Goal: Information Seeking & Learning: Learn about a topic

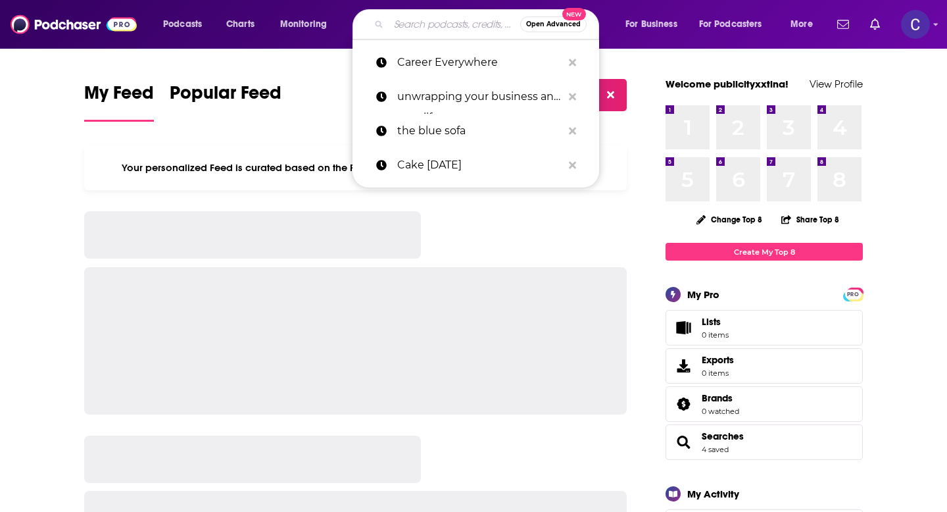
click at [443, 28] on input "Search podcasts, credits, & more..." at bounding box center [455, 24] width 132 height 21
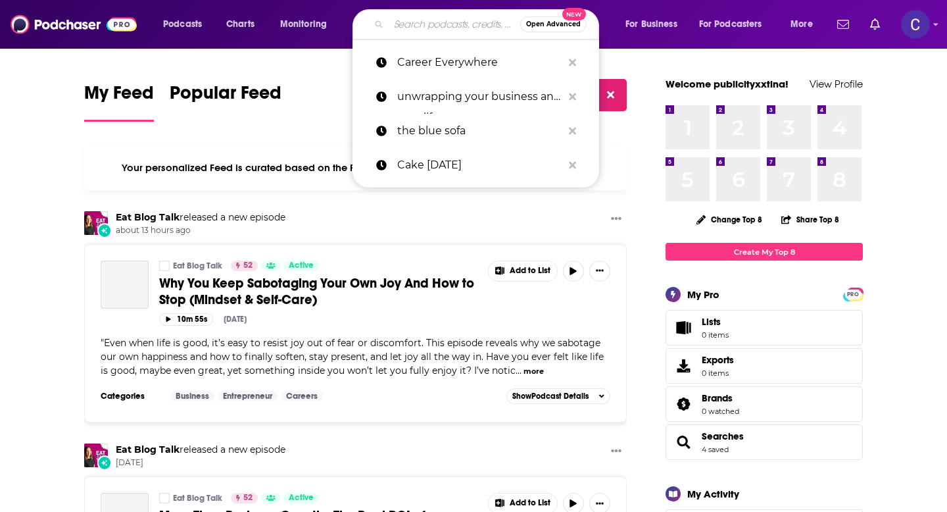
paste input "You're Not Behind"
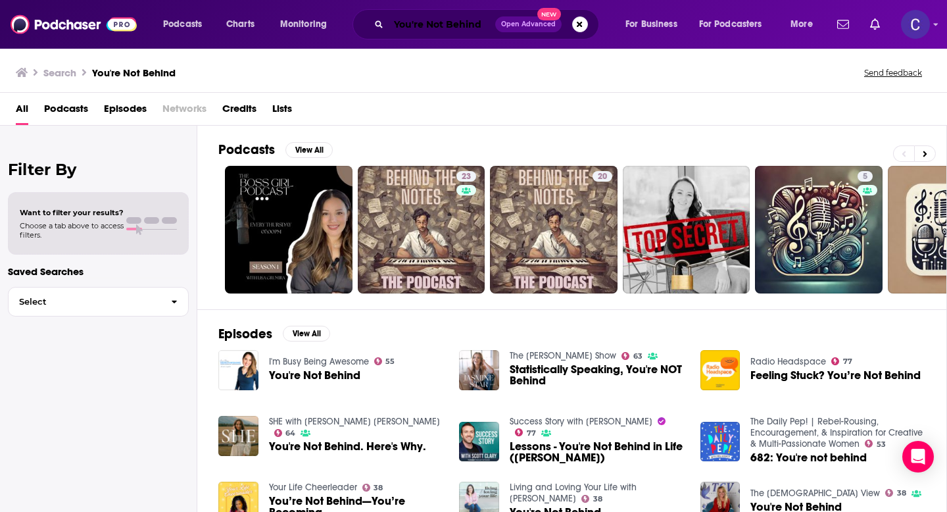
click at [462, 24] on input "You're Not Behind" at bounding box center [442, 24] width 107 height 21
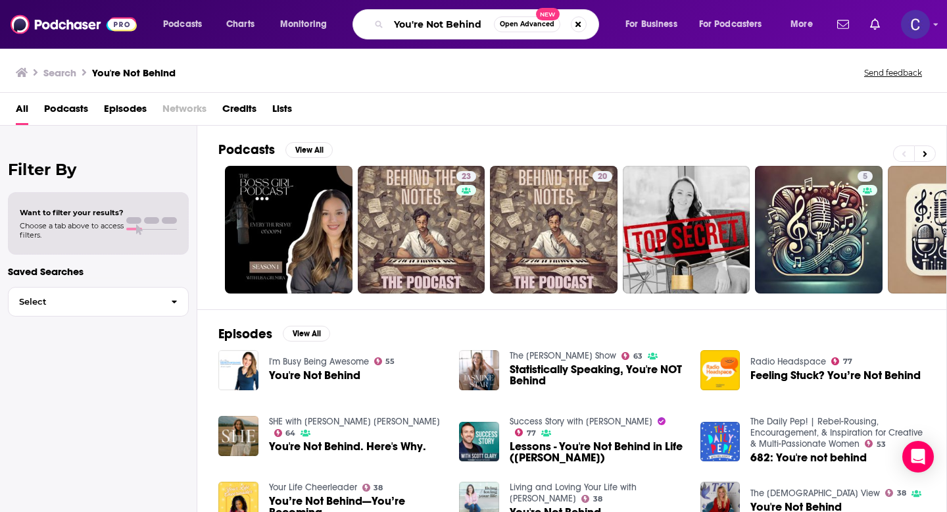
paste input "Creating Her Best Life"
type input "Creating Her Best Life"
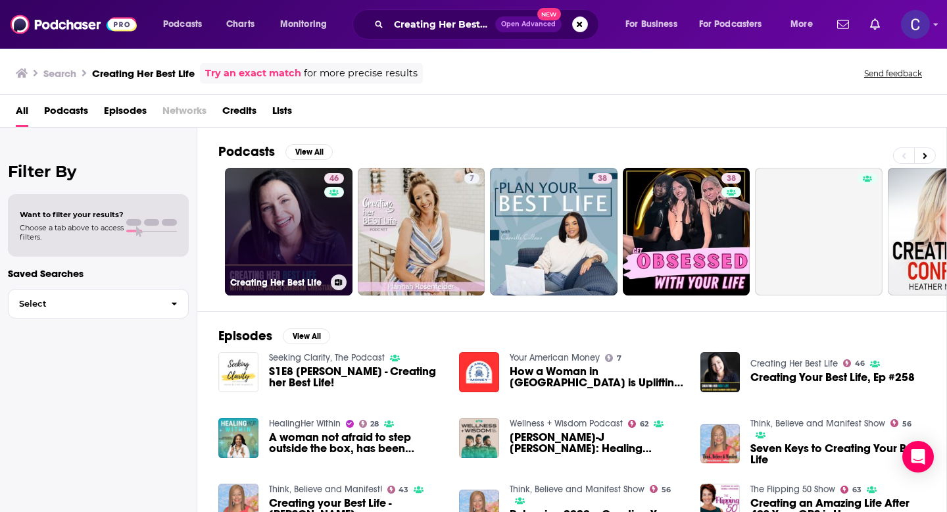
click at [296, 262] on link "46 Creating Her Best Life" at bounding box center [289, 232] width 128 height 128
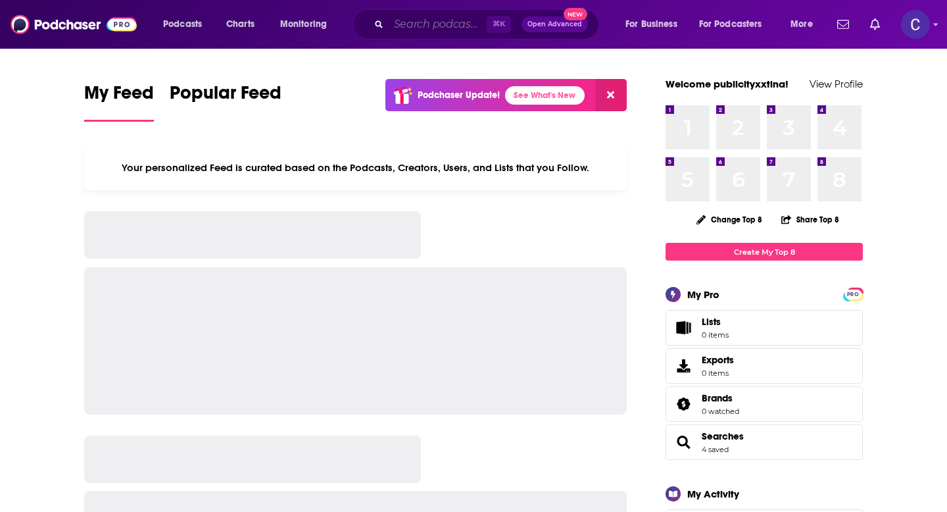
click at [461, 20] on input "Search podcasts, credits, & more..." at bounding box center [438, 24] width 98 height 21
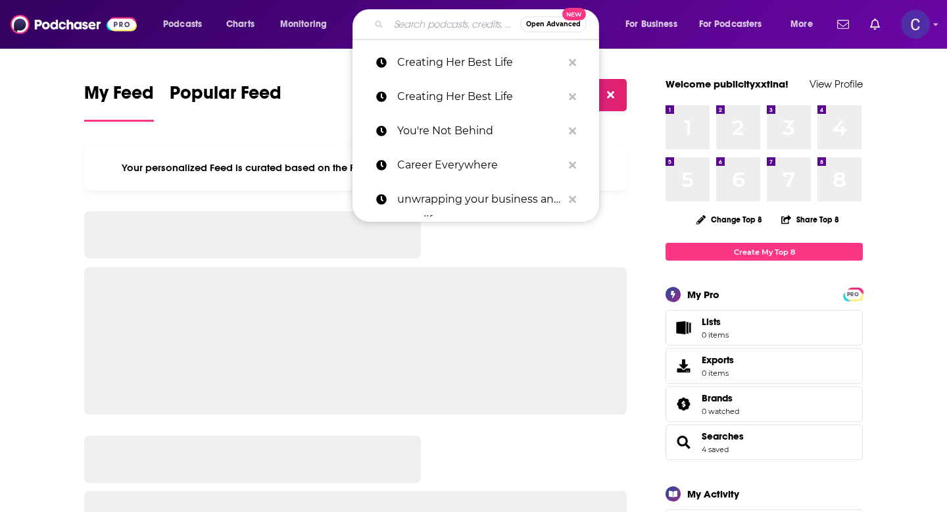
paste input "The Simplicity of Wellness Podcast"
type input "The Simplicity of Wellness Podcast"
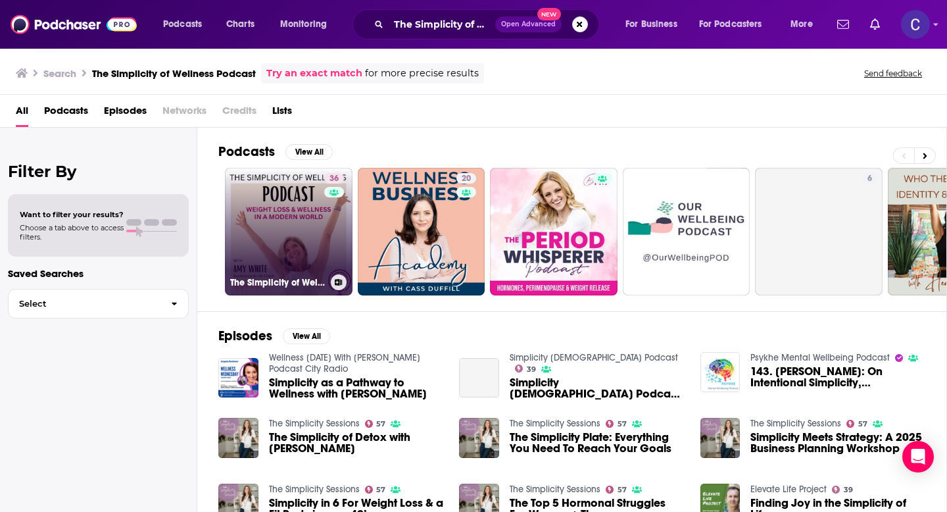
click at [311, 238] on link "36 The Simplicity of Wellness Podcast" at bounding box center [289, 232] width 128 height 128
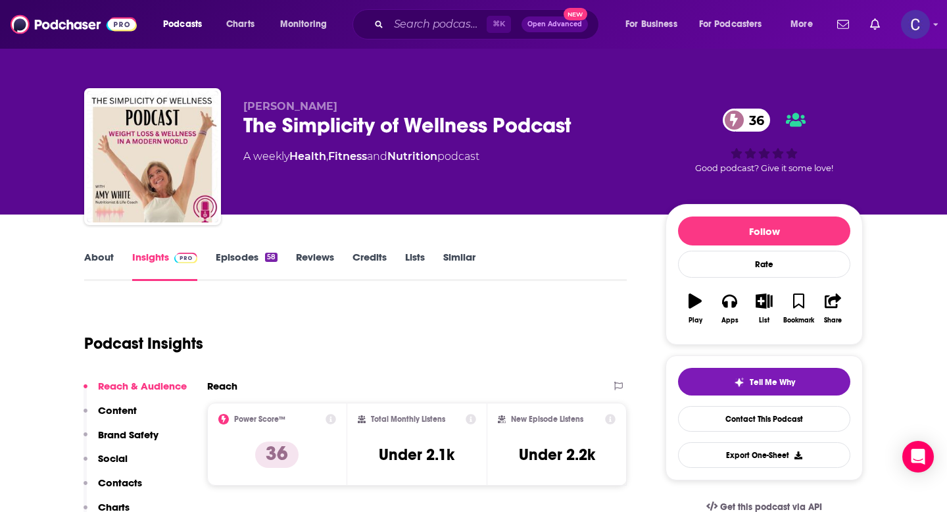
click at [255, 263] on link "Episodes 58" at bounding box center [247, 266] width 62 height 30
